Goal: Information Seeking & Learning: Learn about a topic

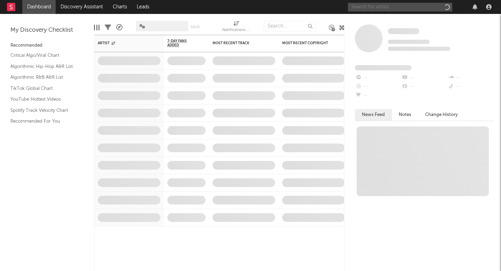
click at [382, 5] on input "text" at bounding box center [400, 7] width 104 height 9
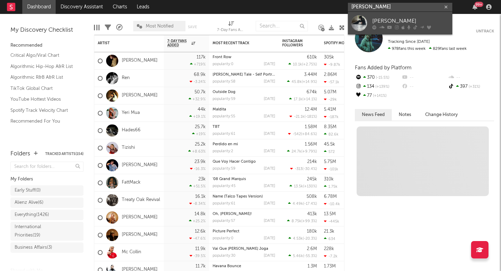
type input "[PERSON_NAME]"
click at [391, 27] on icon at bounding box center [389, 27] width 5 height 4
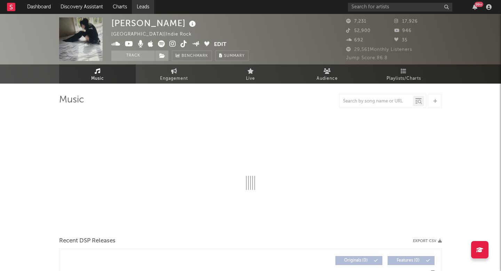
select select "1w"
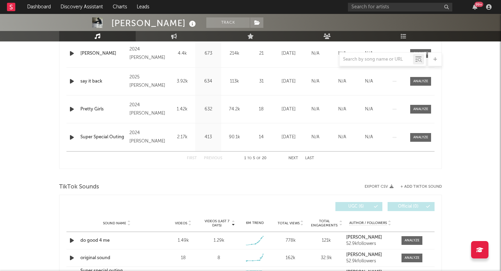
scroll to position [380, 0]
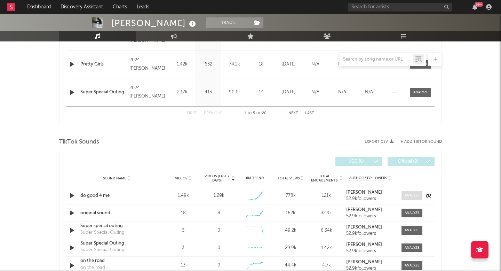
click at [408, 193] on div at bounding box center [411, 195] width 15 height 5
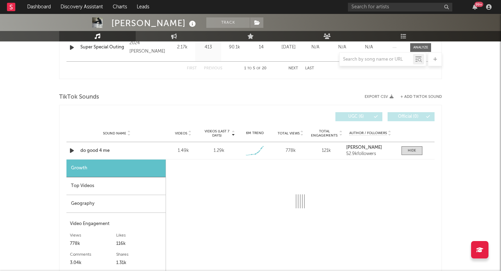
scroll to position [436, 0]
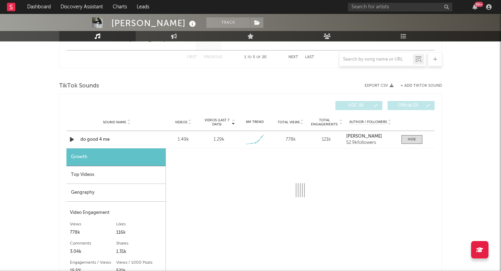
click at [112, 170] on div "Top Videos" at bounding box center [115, 175] width 99 height 18
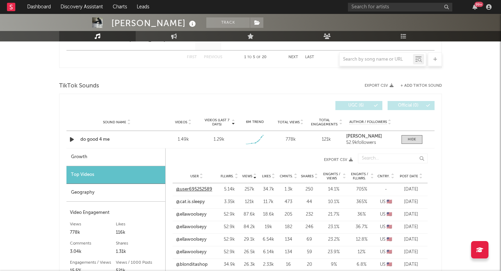
click at [196, 189] on link "@user695252589" at bounding box center [194, 189] width 36 height 7
click at [192, 201] on link "@cat.is.sleepy" at bounding box center [190, 201] width 29 height 7
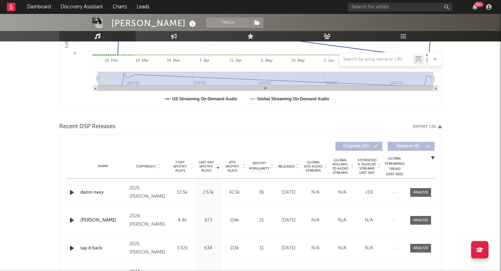
scroll to position [53, 0]
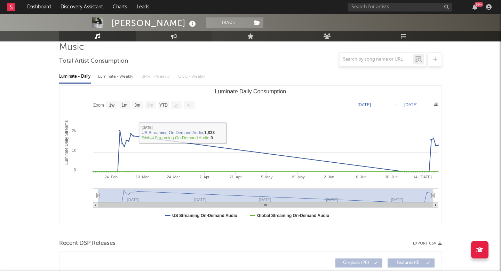
click at [176, 40] on link "Engagement" at bounding box center [174, 36] width 77 height 10
select select "1w"
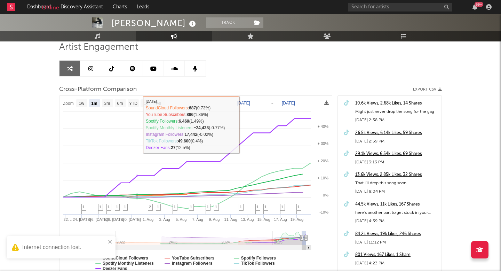
click at [79, 103] on text "1w" at bounding box center [82, 103] width 6 height 5
select select "1w"
type input "[DATE]"
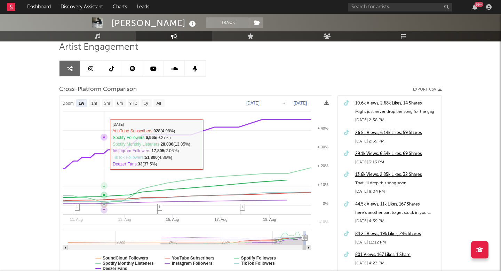
select select "1w"
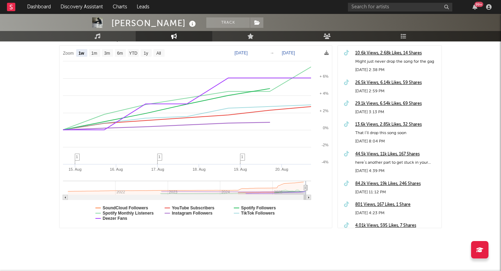
scroll to position [108, 0]
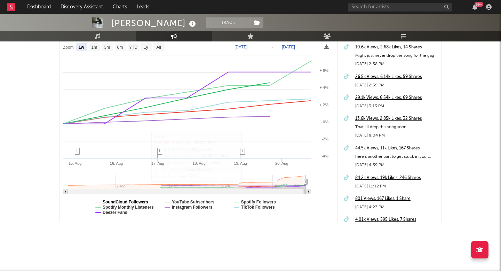
click at [130, 203] on text "SoundCloud Followers" at bounding box center [126, 201] width 46 height 5
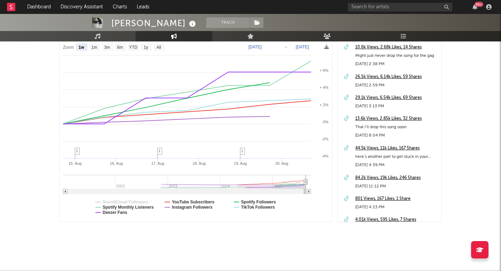
select select "1w"
click at [130, 207] on text "Spotify Monthly Listeners" at bounding box center [128, 206] width 51 height 5
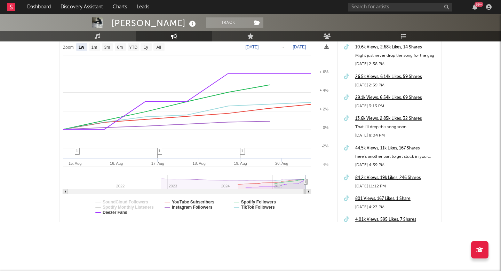
select select "1w"
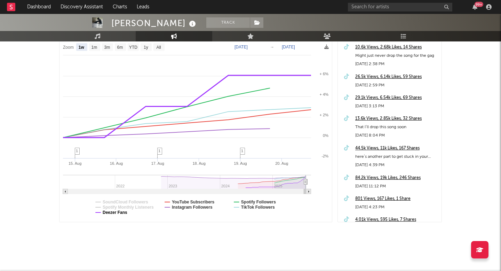
click at [120, 212] on text "Deezer Fans" at bounding box center [115, 212] width 25 height 5
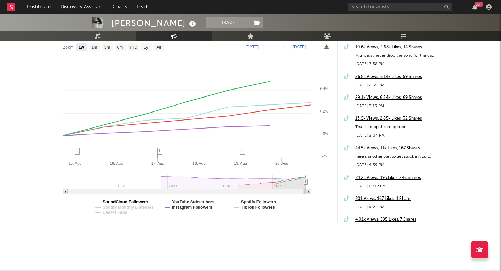
select select "1w"
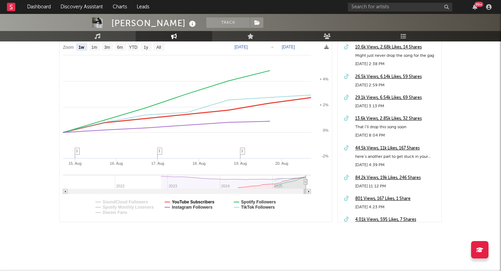
click at [206, 201] on text "YouTube Subscribers" at bounding box center [193, 201] width 43 height 5
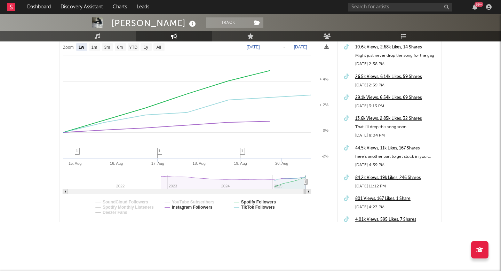
select select "1w"
click at [259, 200] on text "Spotify Followers" at bounding box center [258, 201] width 35 height 5
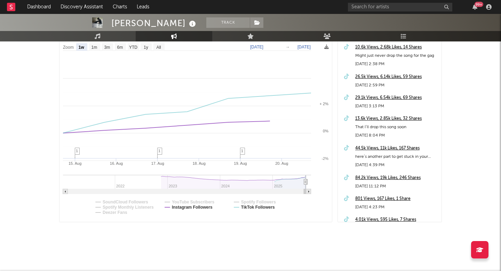
select select "1w"
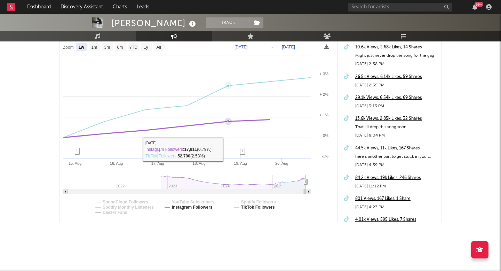
scroll to position [96, 0]
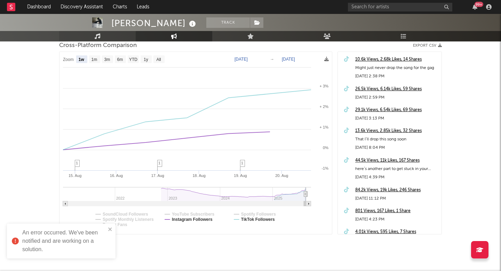
click at [98, 38] on icon at bounding box center [98, 36] width 6 height 6
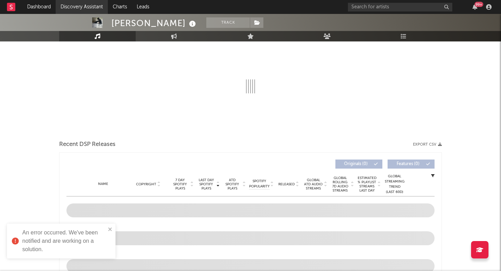
select select "1w"
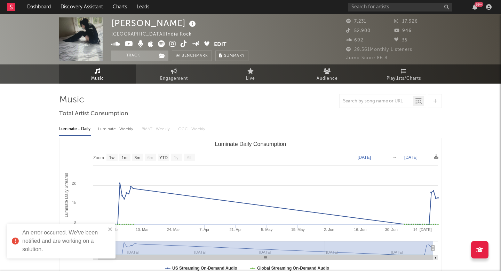
click at [171, 47] on icon at bounding box center [172, 43] width 7 height 7
click at [185, 43] on icon at bounding box center [183, 43] width 7 height 7
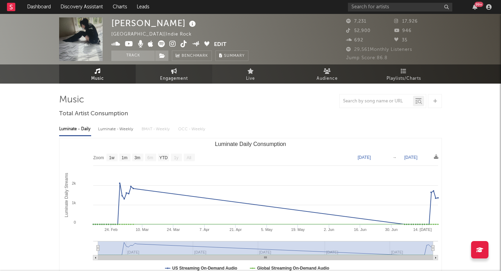
click at [171, 75] on span "Engagement" at bounding box center [174, 78] width 28 height 8
select select "1w"
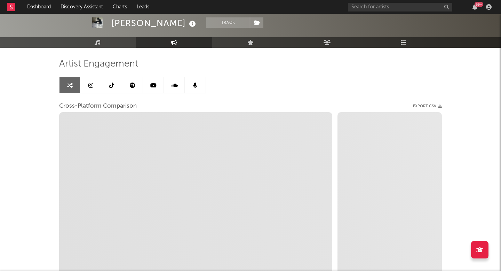
scroll to position [63, 0]
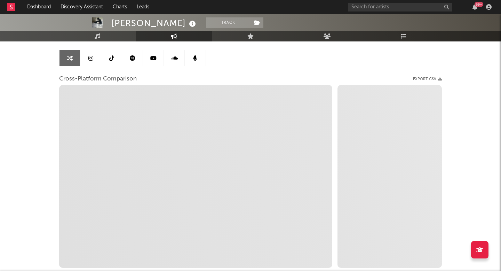
select select "1m"
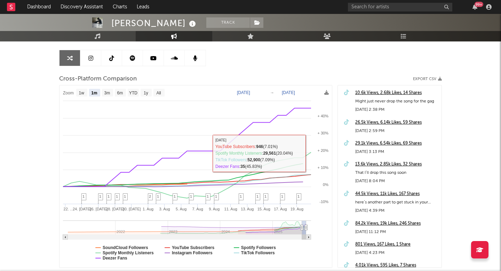
scroll to position [0, 0]
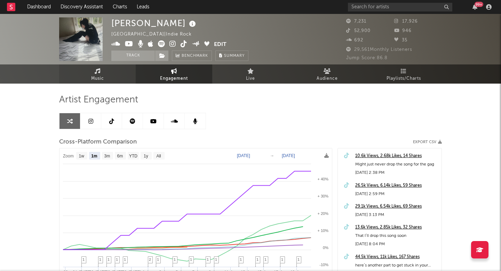
click at [93, 79] on span "Music" at bounding box center [97, 78] width 13 height 8
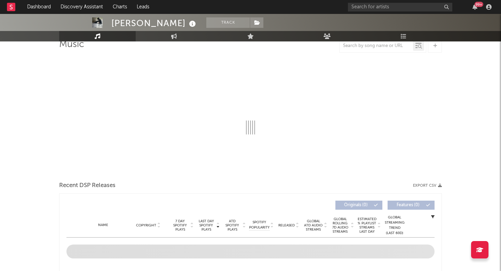
scroll to position [61, 0]
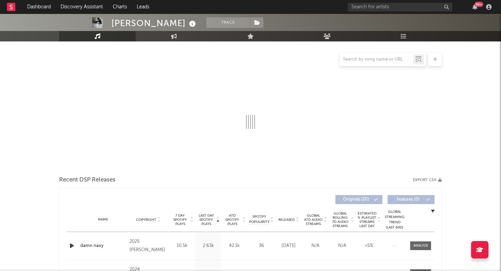
select select "1w"
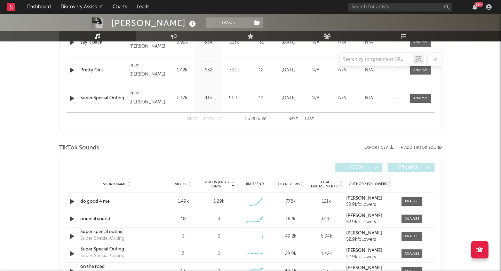
scroll to position [379, 0]
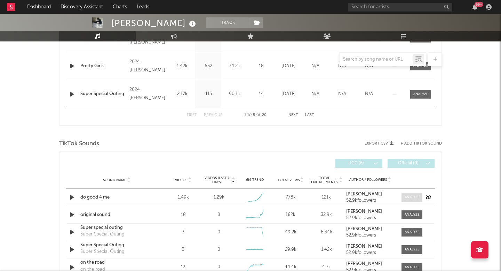
click at [420, 198] on span at bounding box center [411, 197] width 21 height 9
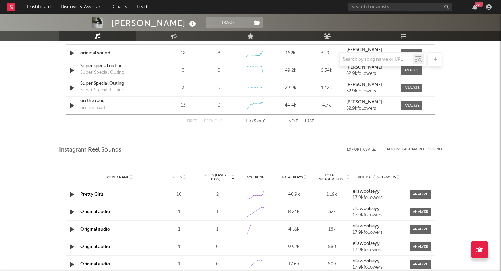
select select "1w"
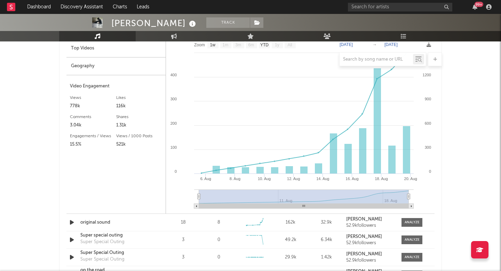
scroll to position [561, 0]
